Goal: Information Seeking & Learning: Check status

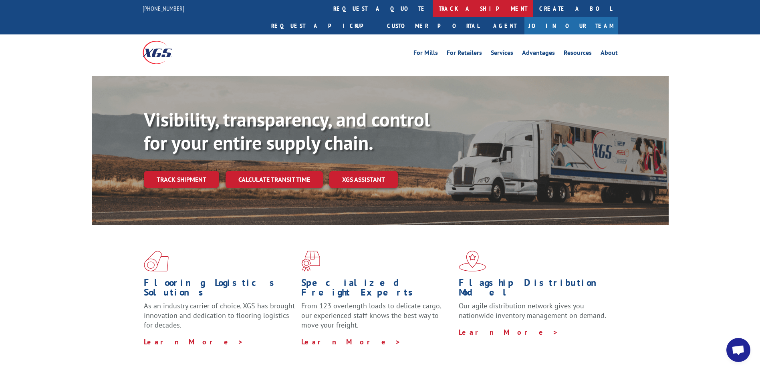
click at [433, 10] on link "track a shipment" at bounding box center [483, 8] width 101 height 17
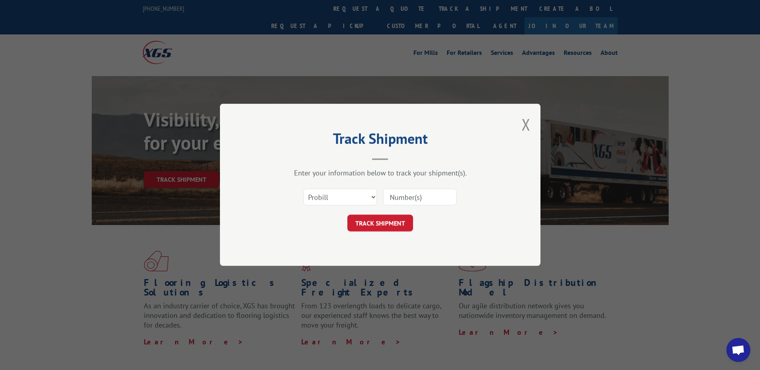
click at [420, 195] on input at bounding box center [420, 197] width 74 height 17
paste input "17604716"
type input "17604716"
click at [386, 222] on button "TRACK SHIPMENT" at bounding box center [381, 223] width 66 height 17
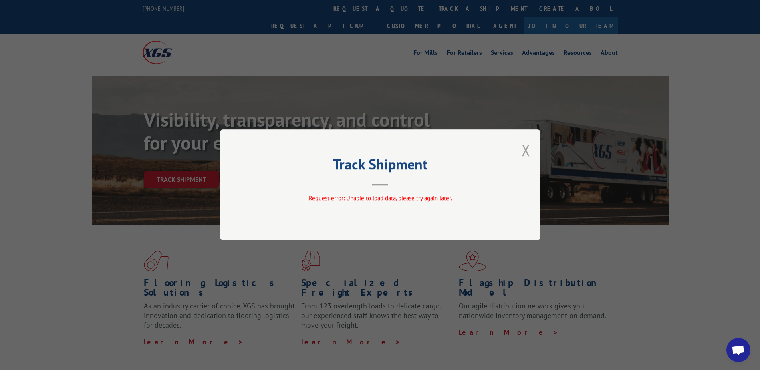
click at [524, 152] on button "Close modal" at bounding box center [526, 150] width 9 height 21
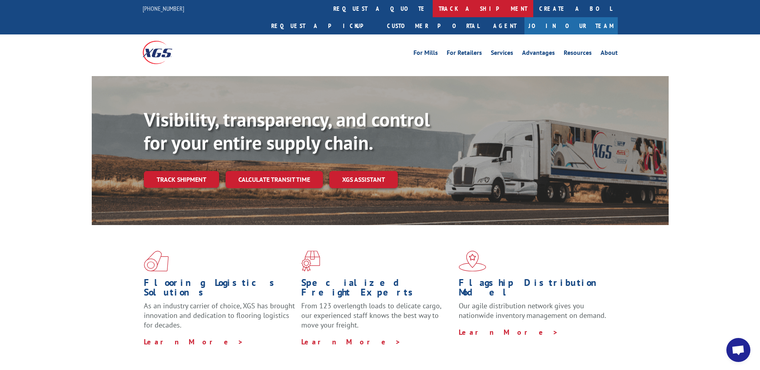
click at [433, 10] on link "track a shipment" at bounding box center [483, 8] width 101 height 17
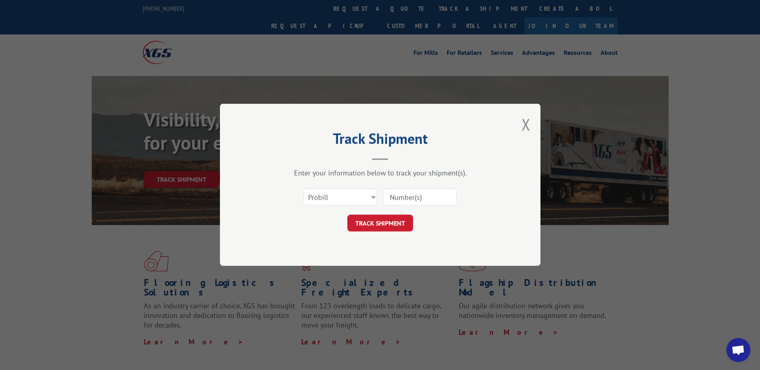
click at [425, 205] on input at bounding box center [420, 197] width 74 height 17
paste input "17604716"
type input "17604716"
click at [405, 224] on button "TRACK SHIPMENT" at bounding box center [381, 223] width 66 height 17
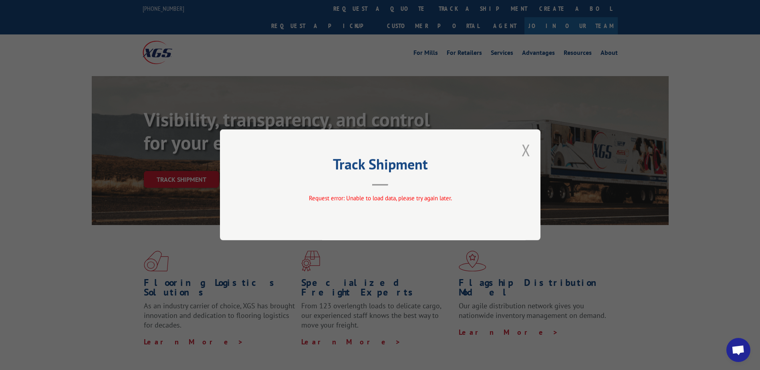
click at [523, 148] on button "Close modal" at bounding box center [526, 150] width 9 height 21
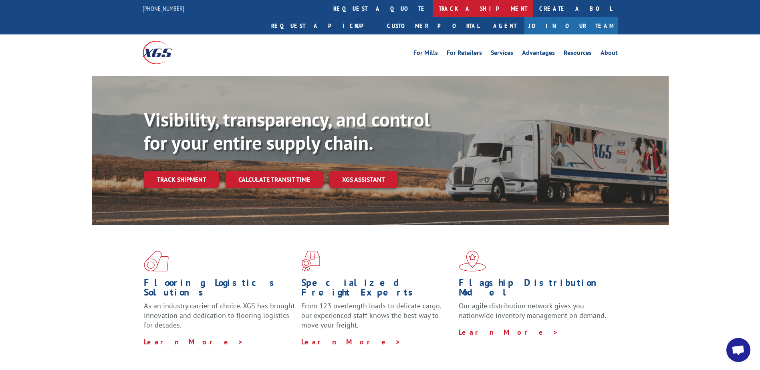
click at [433, 11] on link "track a shipment" at bounding box center [483, 8] width 101 height 17
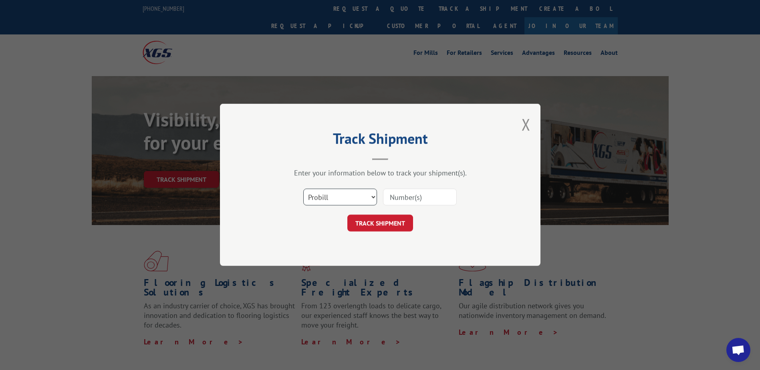
click at [343, 198] on select "Select category... Probill BOL PO" at bounding box center [340, 197] width 74 height 17
select select "po"
click at [303, 189] on select "Select category... Probill BOL PO" at bounding box center [340, 197] width 74 height 17
click at [404, 197] on input at bounding box center [420, 197] width 74 height 17
paste input "16024994 67520566 THE HOME DEPOT CORPORATE 4Q [DATE] [DATE] [DATE] [DATE] 3230 …"
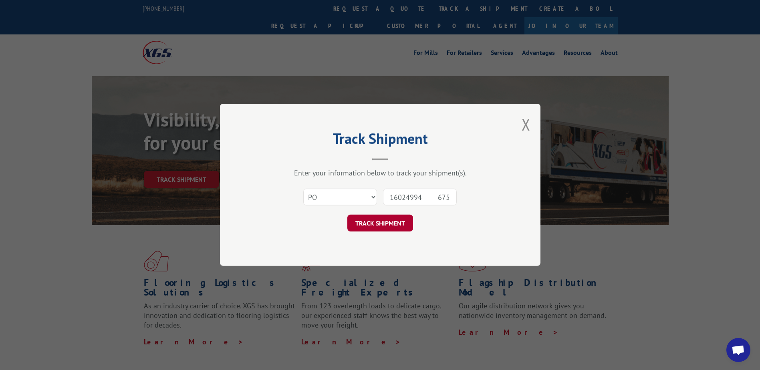
scroll to position [0, 2251]
click at [410, 201] on input "16024994 67520566 THE HOME DEPOT CORPORATE 4Q [DATE] [DATE] [DATE] [DATE] 3230 …" at bounding box center [420, 197] width 74 height 17
paste input "6"
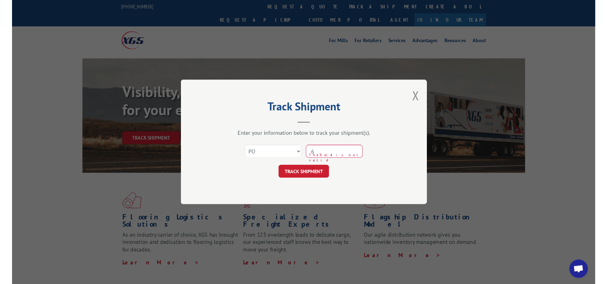
scroll to position [0, 0]
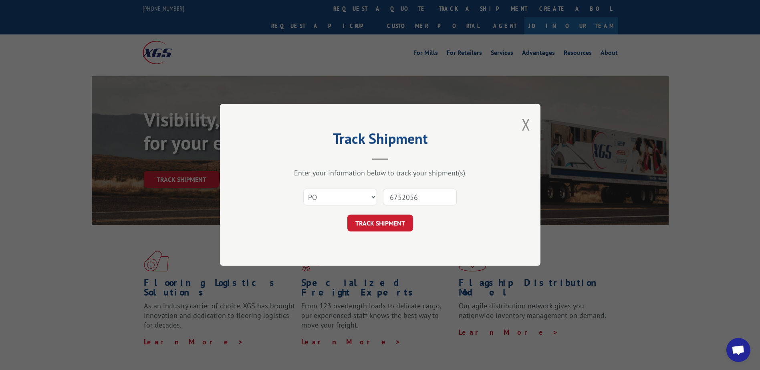
type input "67520566"
click button "TRACK SHIPMENT" at bounding box center [381, 223] width 66 height 17
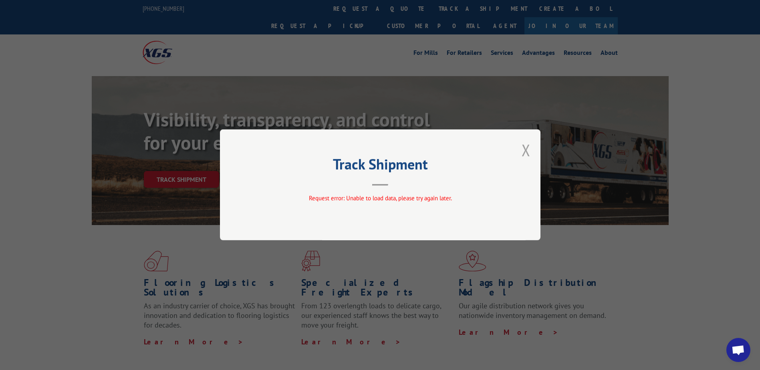
click at [524, 150] on button "Close modal" at bounding box center [526, 150] width 9 height 21
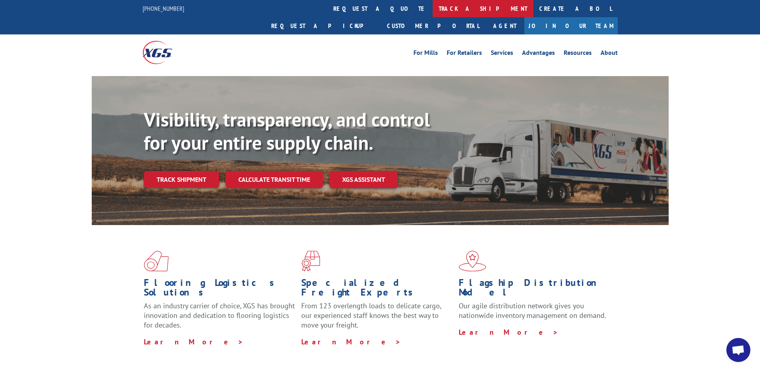
click at [433, 12] on link "track a shipment" at bounding box center [483, 8] width 101 height 17
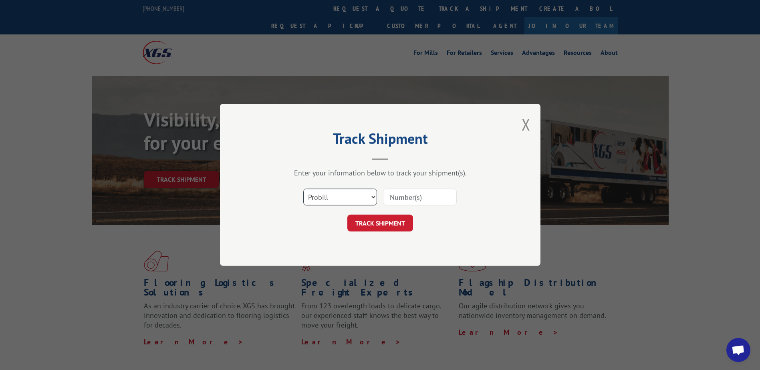
drag, startPoint x: 346, startPoint y: 199, endPoint x: 345, endPoint y: 205, distance: 6.2
click at [346, 199] on select "Select category... Probill BOL PO" at bounding box center [340, 197] width 74 height 17
select select "bol"
click at [303, 189] on select "Select category... Probill BOL PO" at bounding box center [340, 197] width 74 height 17
click at [417, 204] on input at bounding box center [420, 197] width 74 height 17
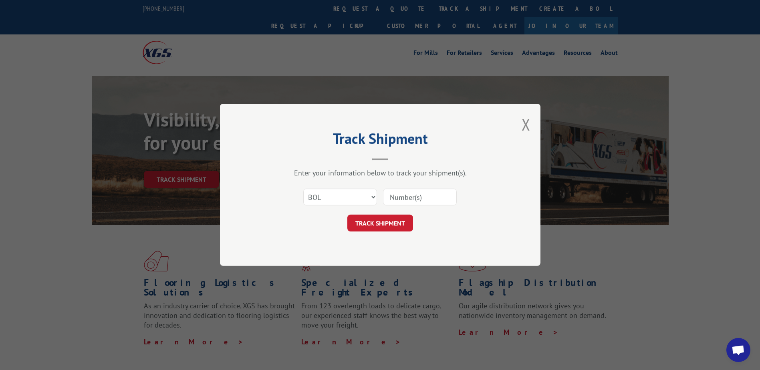
paste input "2877540"
type input "2877540"
click at [393, 224] on button "TRACK SHIPMENT" at bounding box center [381, 223] width 66 height 17
